Goal: Information Seeking & Learning: Learn about a topic

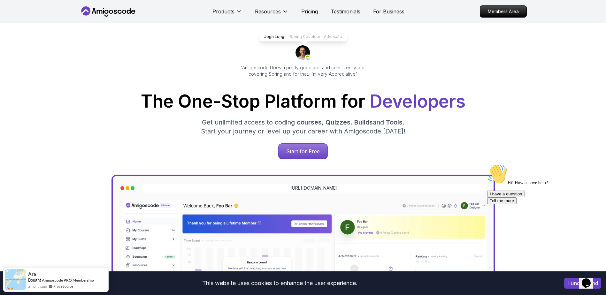
scroll to position [64, 0]
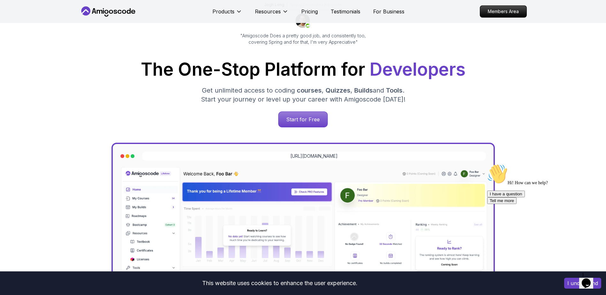
click at [487, 164] on icon "Chat attention grabber" at bounding box center [487, 164] width 0 height 0
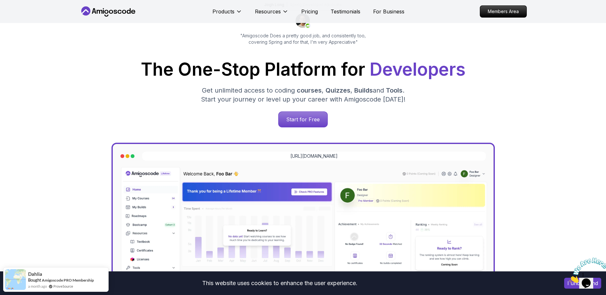
click at [569, 278] on icon "Close" at bounding box center [569, 280] width 0 height 5
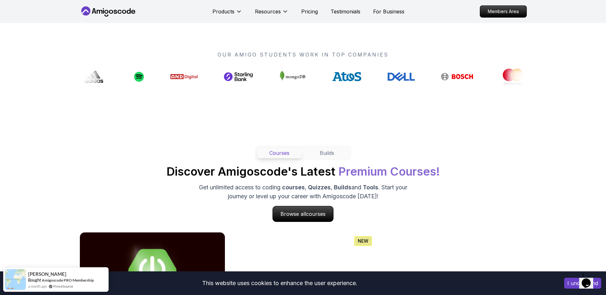
scroll to position [511, 0]
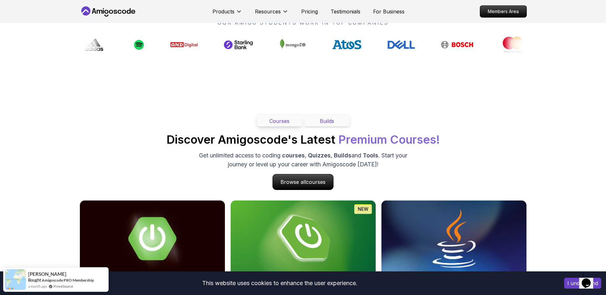
click at [332, 124] on button "Builds" at bounding box center [326, 121] width 45 height 11
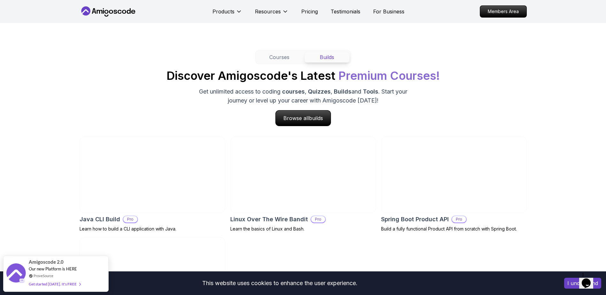
scroll to position [543, 0]
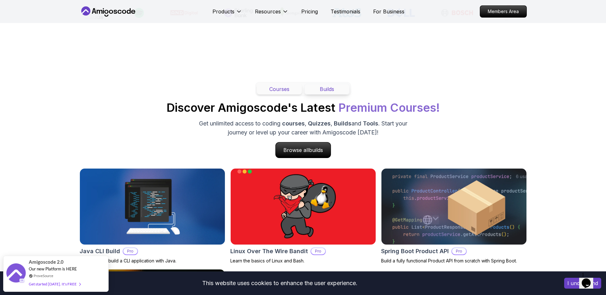
click at [276, 90] on button "Courses" at bounding box center [279, 89] width 45 height 11
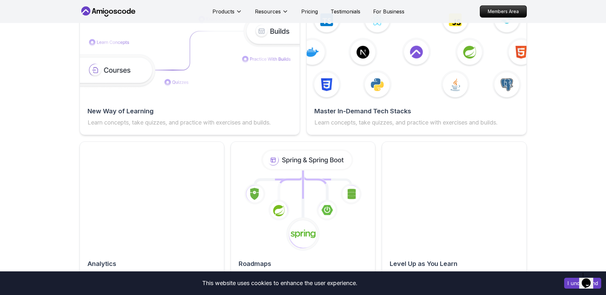
scroll to position [1013, 0]
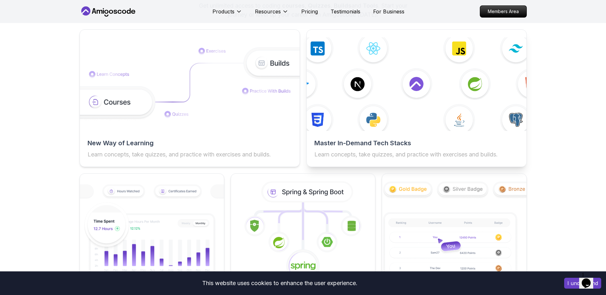
click at [460, 114] on img at bounding box center [416, 84] width 242 height 103
click at [391, 145] on h2 "Master In-Demand Tech Stacks" at bounding box center [416, 143] width 204 height 9
click at [416, 84] on img at bounding box center [416, 84] width 242 height 103
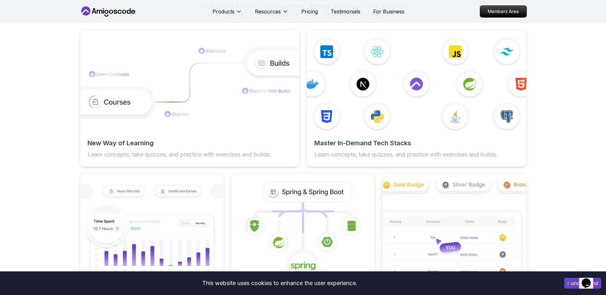
scroll to position [1077, 0]
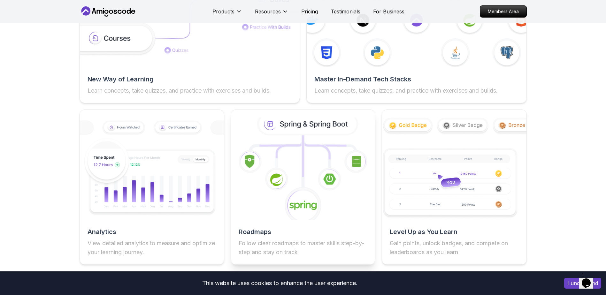
click at [339, 165] on icon at bounding box center [302, 168] width 158 height 112
click at [313, 172] on icon at bounding box center [302, 168] width 158 height 112
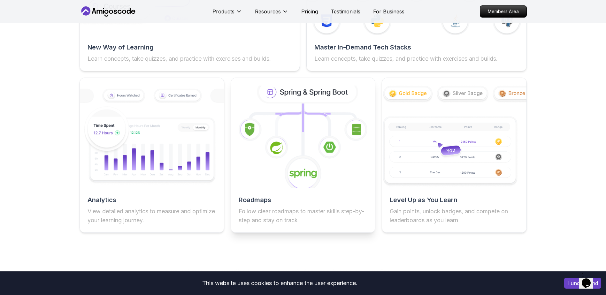
click at [251, 202] on h2 "Roadmaps" at bounding box center [302, 199] width 129 height 9
click at [268, 212] on p "Follow clear roadmaps to master skills step-by-step and stay on track" at bounding box center [302, 216] width 129 height 18
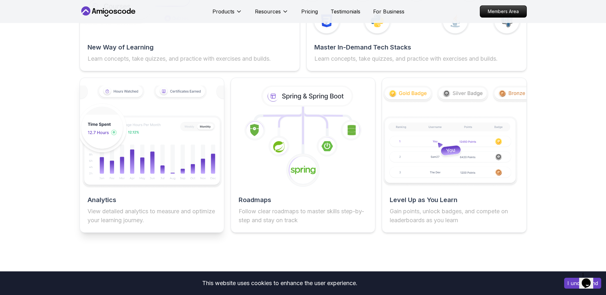
click at [99, 199] on h2 "Analytics" at bounding box center [151, 199] width 129 height 9
drag, startPoint x: 116, startPoint y: 219, endPoint x: 119, endPoint y: 219, distance: 3.2
click at [116, 219] on p "View detailed analytics to measure and optimize your learning journey." at bounding box center [151, 216] width 129 height 18
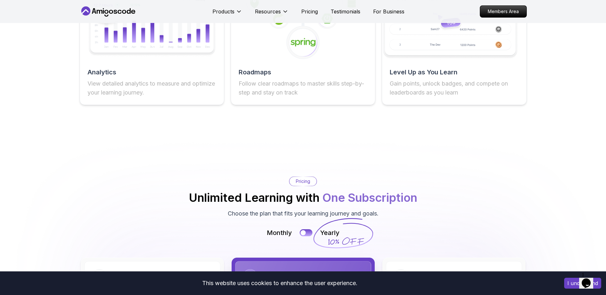
scroll to position [1205, 0]
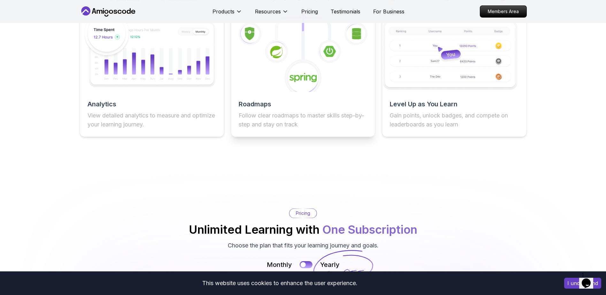
click at [269, 119] on p "Follow clear roadmaps to master skills step-by-step and stay on track" at bounding box center [302, 120] width 129 height 18
click at [309, 110] on div "Roadmaps Follow clear roadmaps to master skills step-by-step and stay on track" at bounding box center [303, 114] width 144 height 29
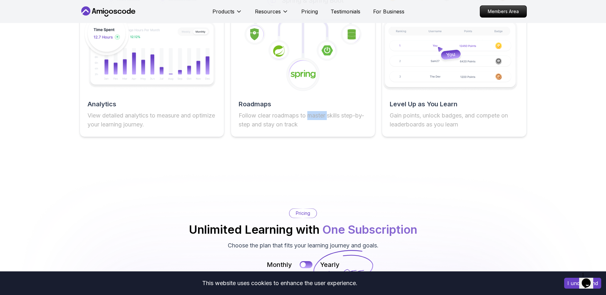
drag, startPoint x: 309, startPoint y: 110, endPoint x: 353, endPoint y: 173, distance: 76.7
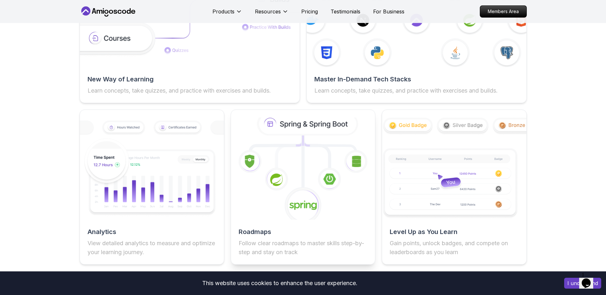
click at [319, 150] on icon at bounding box center [316, 155] width 26 height 28
click at [306, 124] on icon at bounding box center [308, 124] width 98 height 21
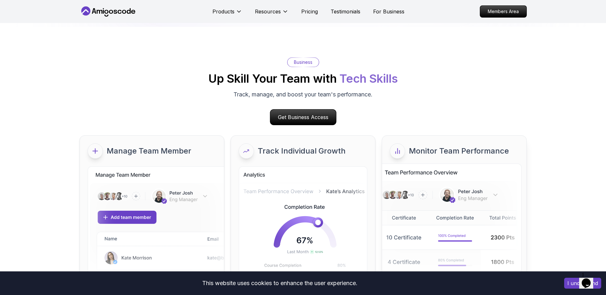
scroll to position [2737, 0]
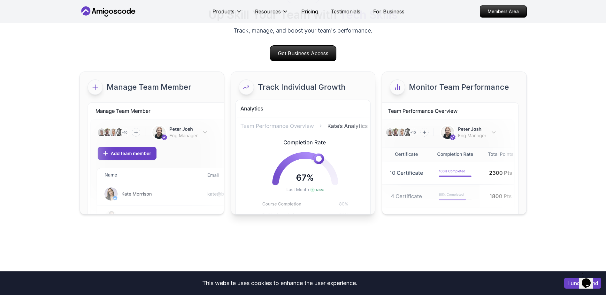
click at [245, 88] on icon at bounding box center [246, 87] width 7 height 6
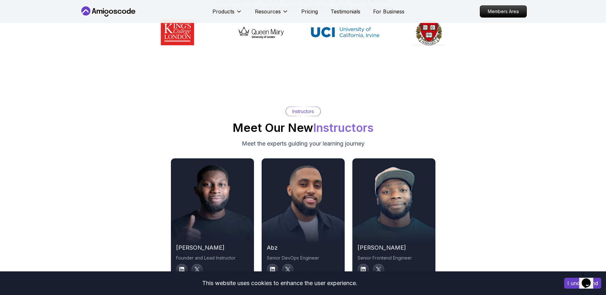
scroll to position [3184, 0]
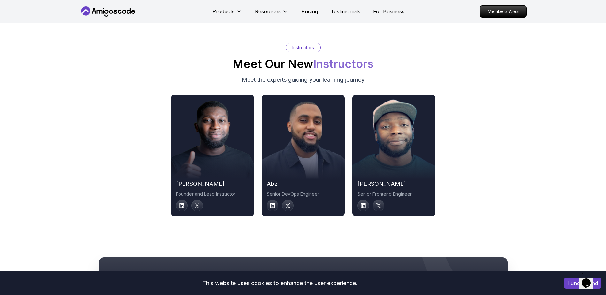
click at [396, 149] on div at bounding box center [393, 156] width 83 height 48
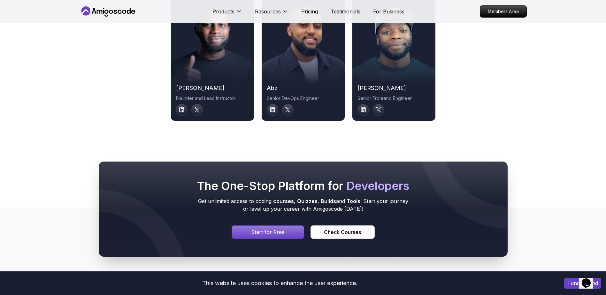
scroll to position [3312, 0]
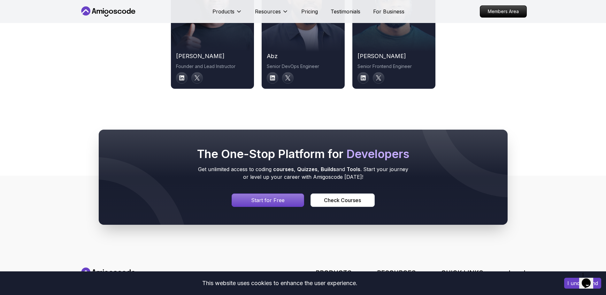
click at [258, 204] on p "Start for Free" at bounding box center [268, 200] width 34 height 8
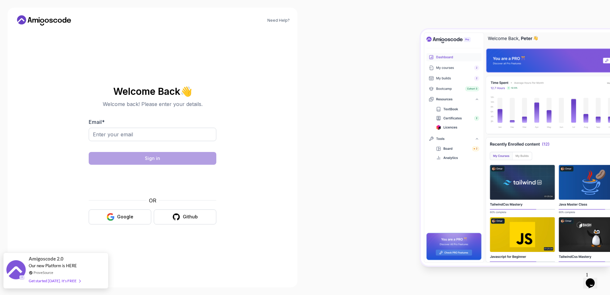
click at [80, 268] on div "Amigoscode 2.0 Our new Platform is HERE ProveSource Get started today. It's FREE" at bounding box center [56, 270] width 54 height 35
drag, startPoint x: 117, startPoint y: 94, endPoint x: 189, endPoint y: 88, distance: 72.7
click at [189, 88] on h2 "Welcome Back 👋" at bounding box center [153, 91] width 128 height 10
click at [300, 136] on div "Need Help? Welcome Back 👋 Welcome back! Please enter your details. Email * Sign…" at bounding box center [152, 147] width 305 height 295
drag, startPoint x: 124, startPoint y: 130, endPoint x: 177, endPoint y: 136, distance: 53.3
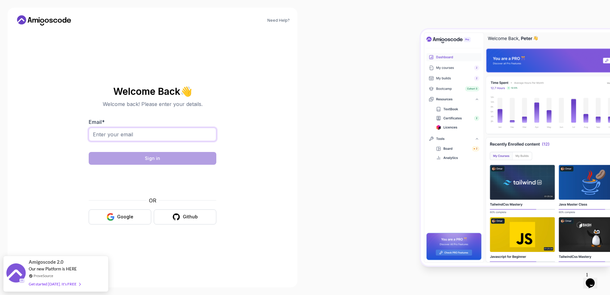
click at [124, 130] on input "Email *" at bounding box center [153, 134] width 128 height 13
type input "[PERSON_NAME][EMAIL_ADDRESS][DOMAIN_NAME]"
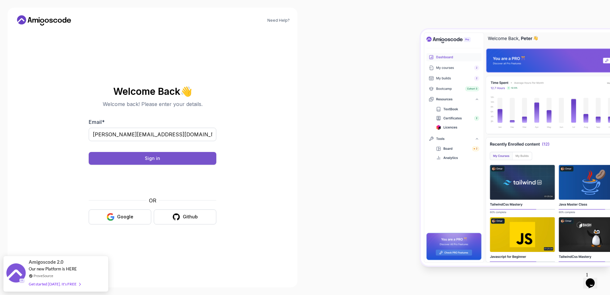
click at [164, 158] on button "Sign in" at bounding box center [153, 158] width 128 height 13
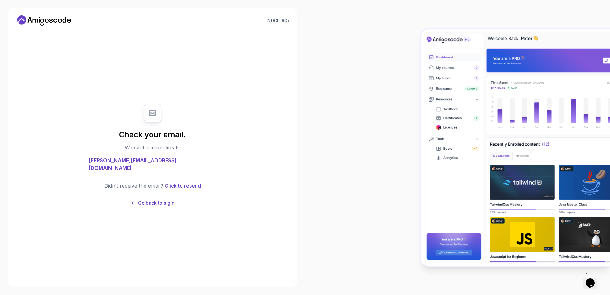
click at [151, 201] on p "Go back to sigin" at bounding box center [156, 203] width 36 height 6
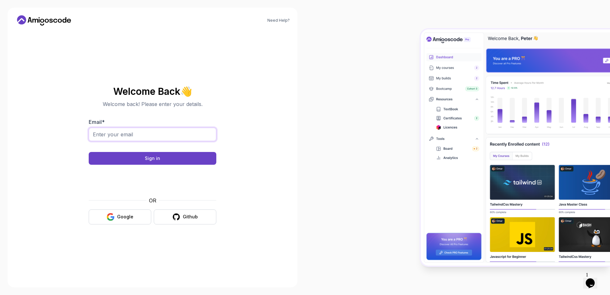
click at [110, 131] on input "Email *" at bounding box center [153, 134] width 128 height 13
type input "[PERSON_NAME][EMAIL_ADDRESS][DOMAIN_NAME]"
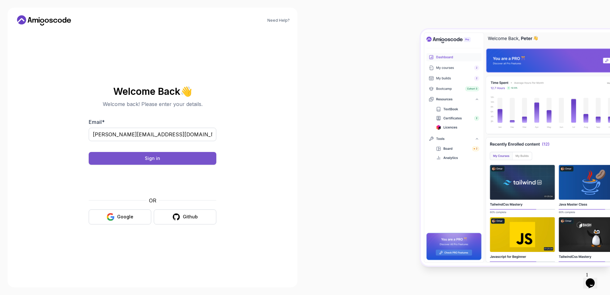
click at [156, 158] on div "Sign in" at bounding box center [152, 158] width 15 height 6
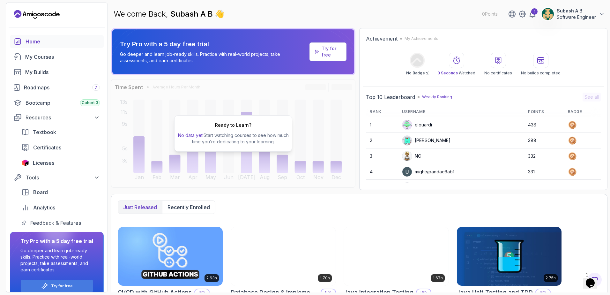
scroll to position [96, 0]
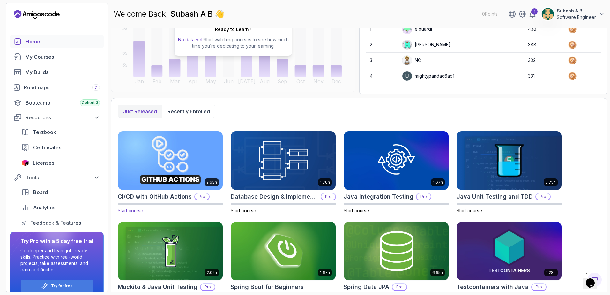
click at [129, 211] on span "Start course" at bounding box center [131, 210] width 26 height 5
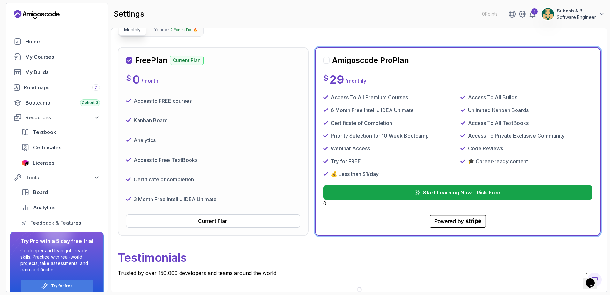
scroll to position [70, 0]
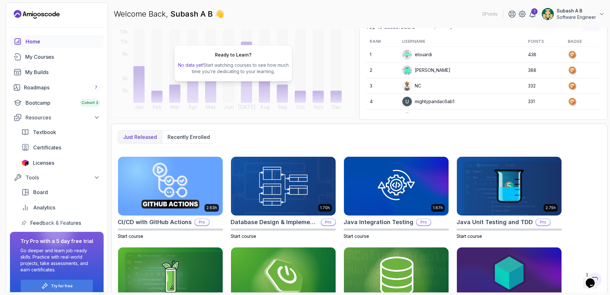
click at [578, 165] on div "2.63h CI/CD with GitHub Actions Pro Start course 1.70h Database Design & Implem…" at bounding box center [359, 242] width 483 height 173
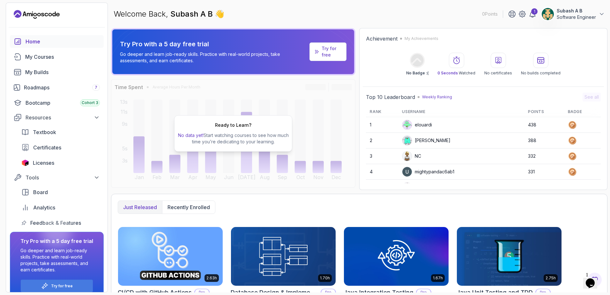
click at [180, 241] on img at bounding box center [171, 256] width 110 height 62
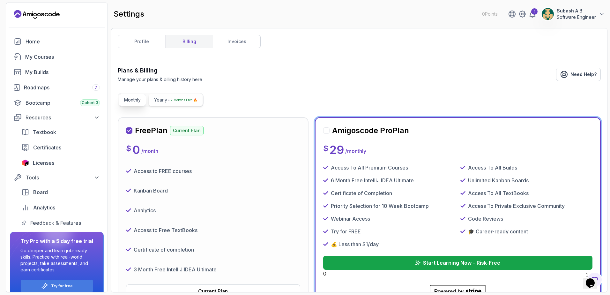
click at [180, 97] on p "2 Months Free 🔥" at bounding box center [184, 100] width 26 height 6
click at [172, 102] on p "2 Months Free 🔥" at bounding box center [184, 100] width 26 height 6
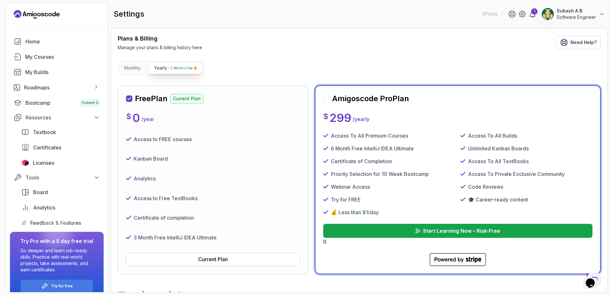
scroll to position [64, 0]
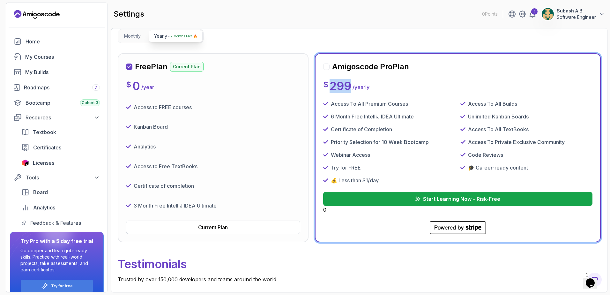
drag, startPoint x: 330, startPoint y: 87, endPoint x: 349, endPoint y: 86, distance: 18.2
click at [349, 86] on p "299" at bounding box center [341, 85] width 22 height 13
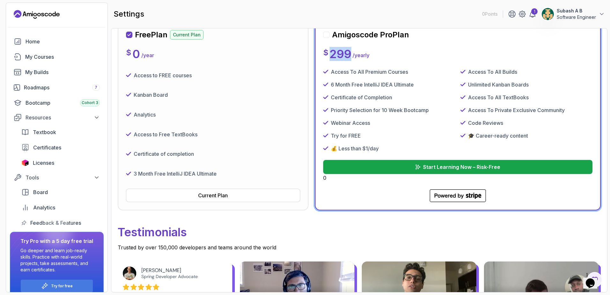
scroll to position [0, 0]
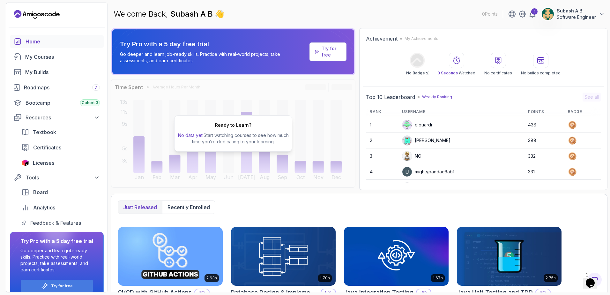
scroll to position [114, 0]
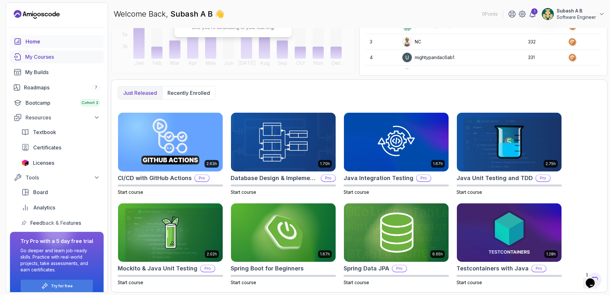
click at [58, 57] on div "My Courses" at bounding box center [62, 57] width 75 height 8
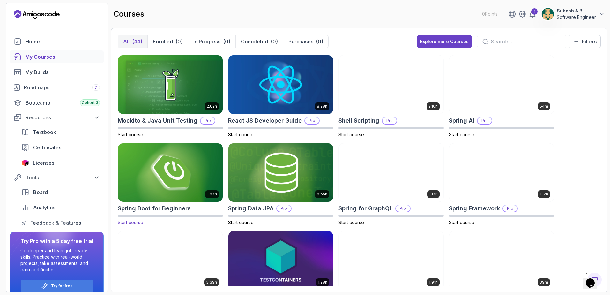
scroll to position [738, 0]
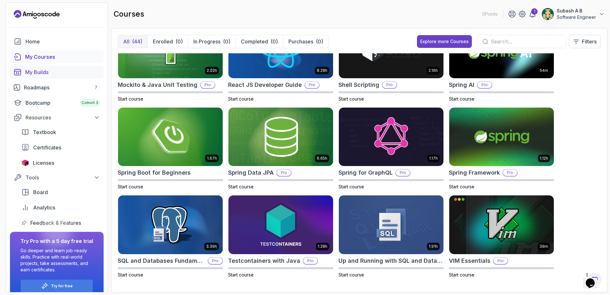
click at [61, 72] on div "My Builds" at bounding box center [62, 72] width 75 height 8
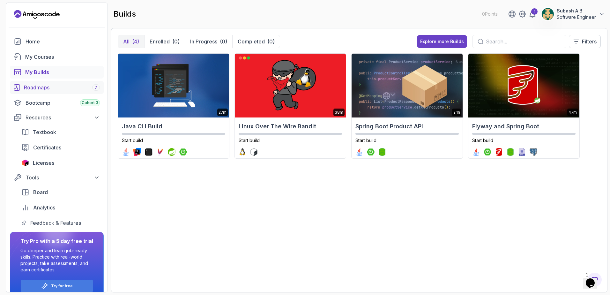
click at [37, 89] on div "Roadmaps 7" at bounding box center [62, 88] width 76 height 8
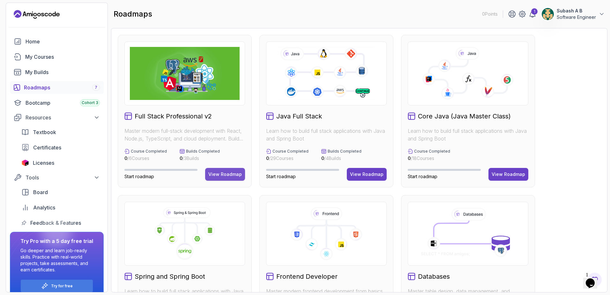
click at [225, 177] on div "View Roadmap" at bounding box center [225, 174] width 34 height 6
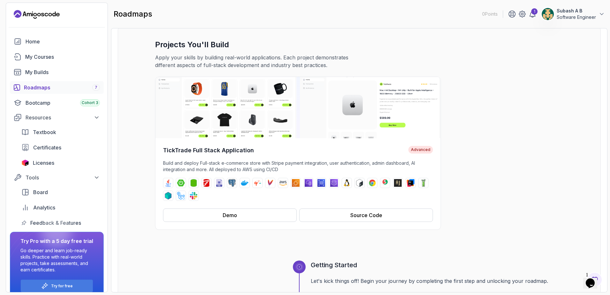
scroll to position [64, 0]
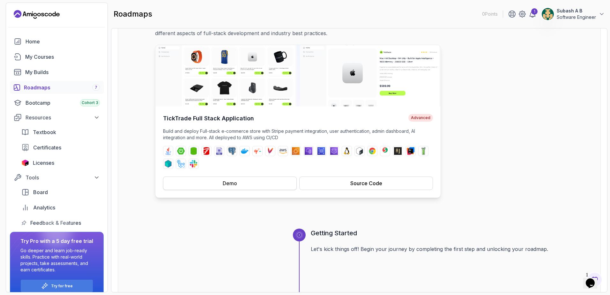
click at [231, 183] on div "Demo" at bounding box center [230, 183] width 14 height 8
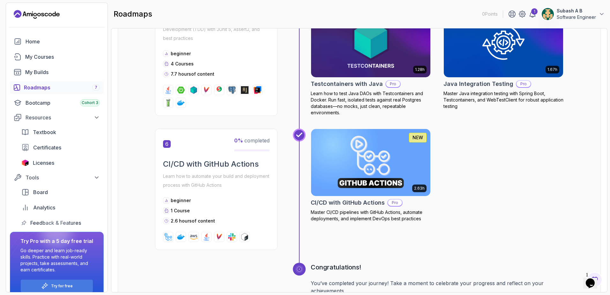
scroll to position [1022, 0]
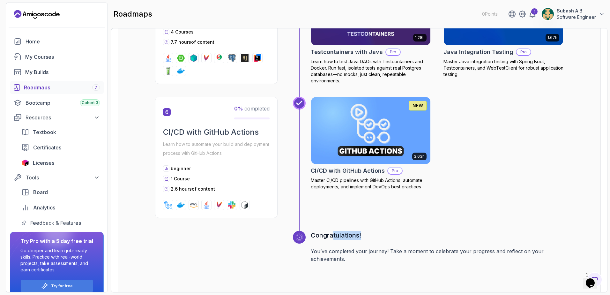
drag, startPoint x: 333, startPoint y: 238, endPoint x: 368, endPoint y: 236, distance: 35.1
click at [368, 236] on h3 "Congratulations!" at bounding box center [437, 235] width 253 height 9
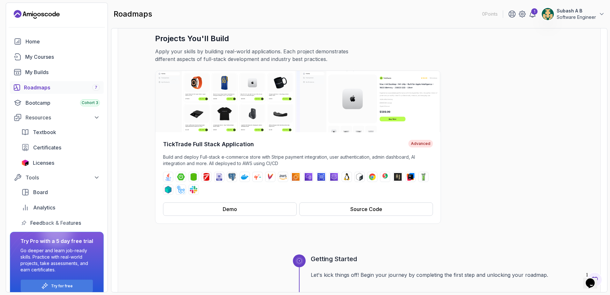
scroll to position [0, 0]
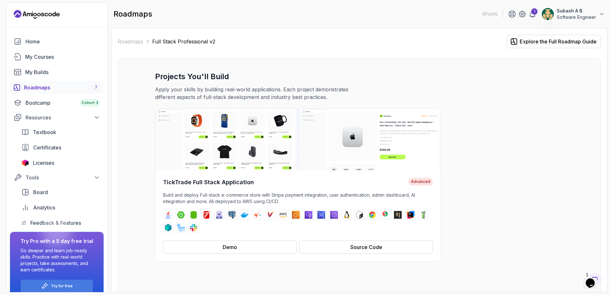
click at [42, 87] on div "Roadmaps 7" at bounding box center [62, 88] width 76 height 8
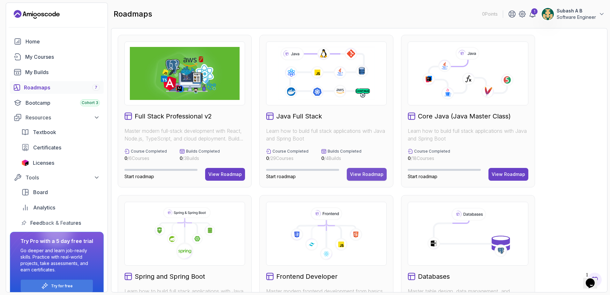
click at [370, 174] on div "View Roadmap" at bounding box center [367, 174] width 34 height 6
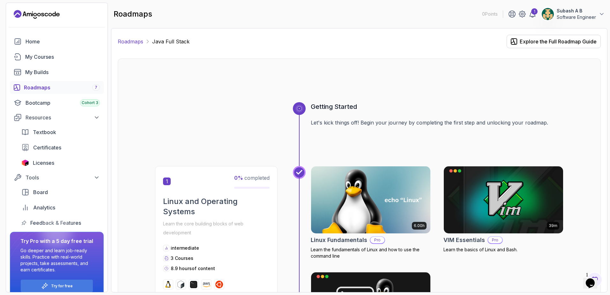
click at [131, 41] on link "Roadmaps" at bounding box center [131, 42] width 26 height 8
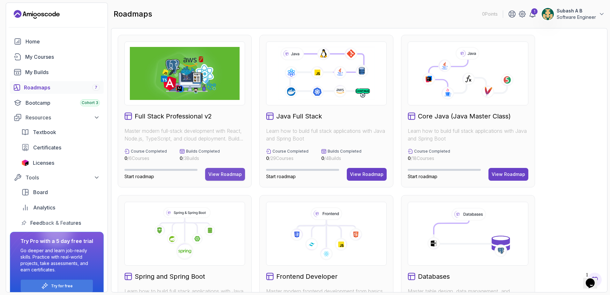
click at [231, 175] on div "View Roadmap" at bounding box center [225, 174] width 34 height 6
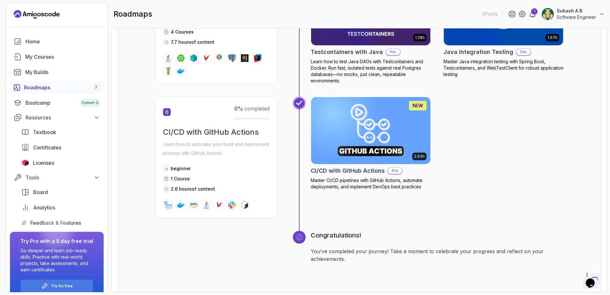
scroll to position [1092, 0]
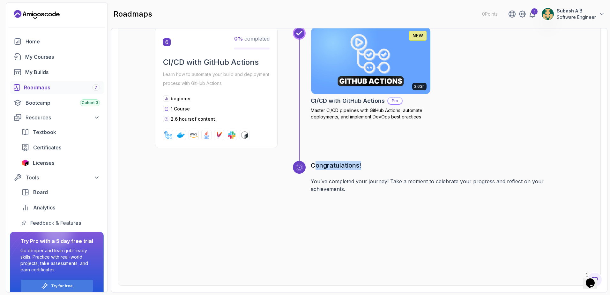
drag, startPoint x: 314, startPoint y: 163, endPoint x: 366, endPoint y: 163, distance: 51.4
click at [366, 163] on h3 "Congratulations!" at bounding box center [437, 165] width 253 height 9
drag, startPoint x: 366, startPoint y: 163, endPoint x: 473, endPoint y: 168, distance: 107.4
click at [473, 168] on h3 "Congratulations!" at bounding box center [437, 165] width 253 height 9
click at [41, 87] on div "Roadmaps 7" at bounding box center [62, 88] width 76 height 8
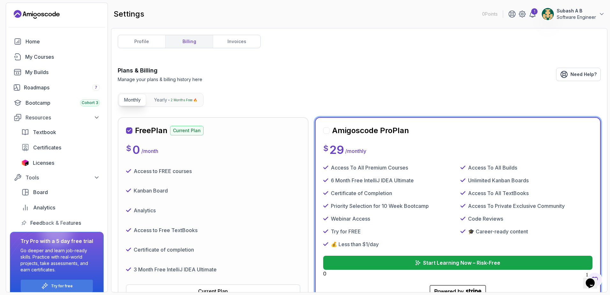
scroll to position [70, 0]
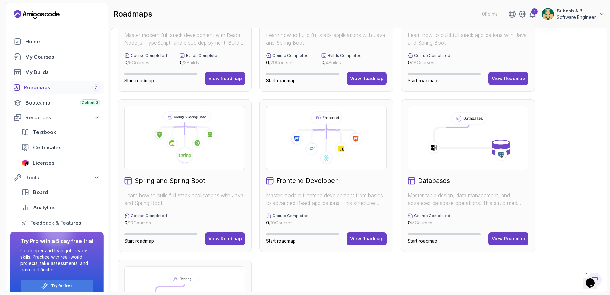
scroll to position [128, 0]
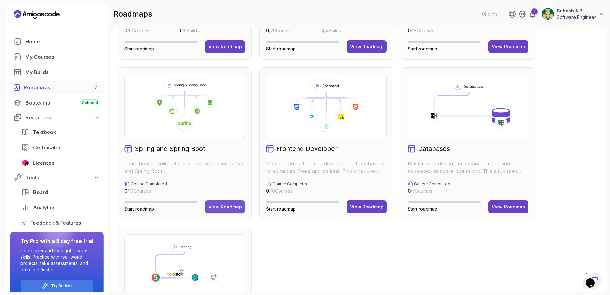
click at [225, 206] on div "View Roadmap" at bounding box center [225, 207] width 34 height 6
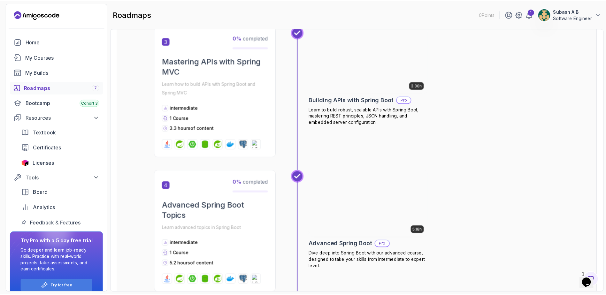
scroll to position [485, 0]
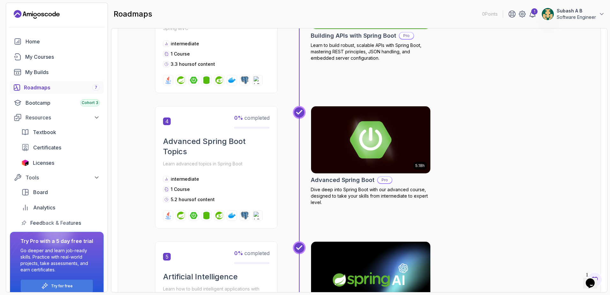
click at [405, 190] on p "Dive deep into Spring Boot with our advanced course, designed to take your skil…" at bounding box center [371, 195] width 120 height 19
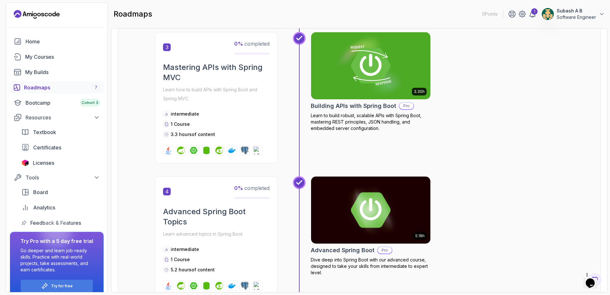
scroll to position [223, 0]
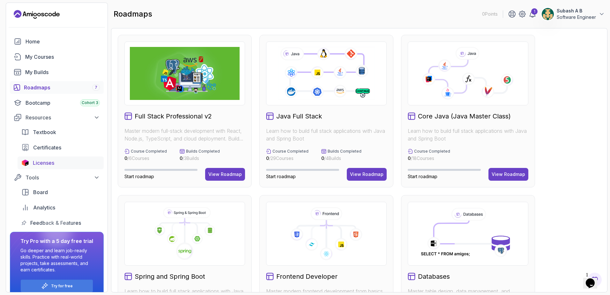
scroll to position [10, 0]
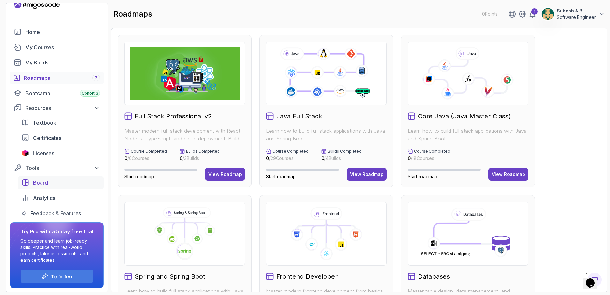
click at [45, 184] on span "Board" at bounding box center [40, 183] width 15 height 8
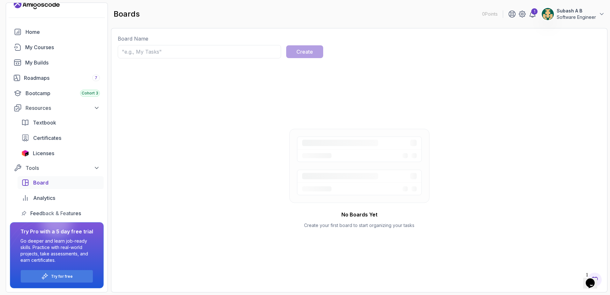
click at [183, 52] on input "text" at bounding box center [199, 51] width 163 height 13
click at [39, 31] on div "Home" at bounding box center [63, 32] width 74 height 8
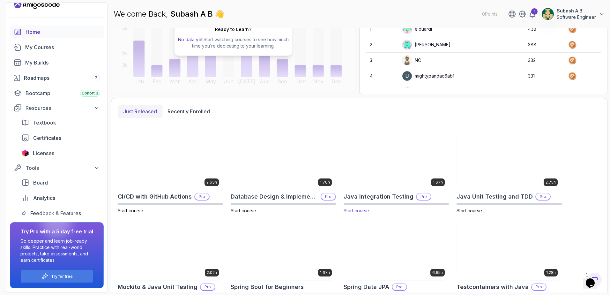
scroll to position [114, 0]
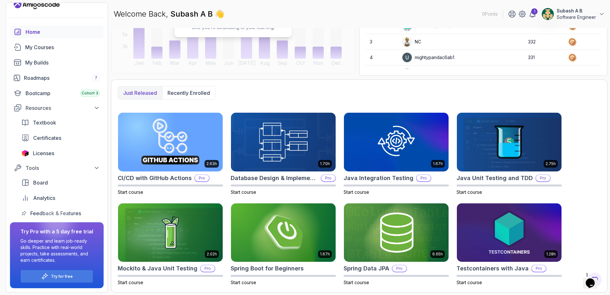
click at [593, 278] on icon "Chat widget" at bounding box center [590, 283] width 9 height 10
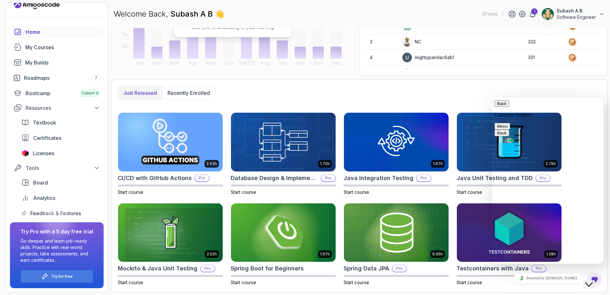
click at [492, 98] on textarea at bounding box center [492, 98] width 0 height 0
click at [510, 123] on button "Menu" at bounding box center [503, 126] width 16 height 7
